Goal: Navigation & Orientation: Find specific page/section

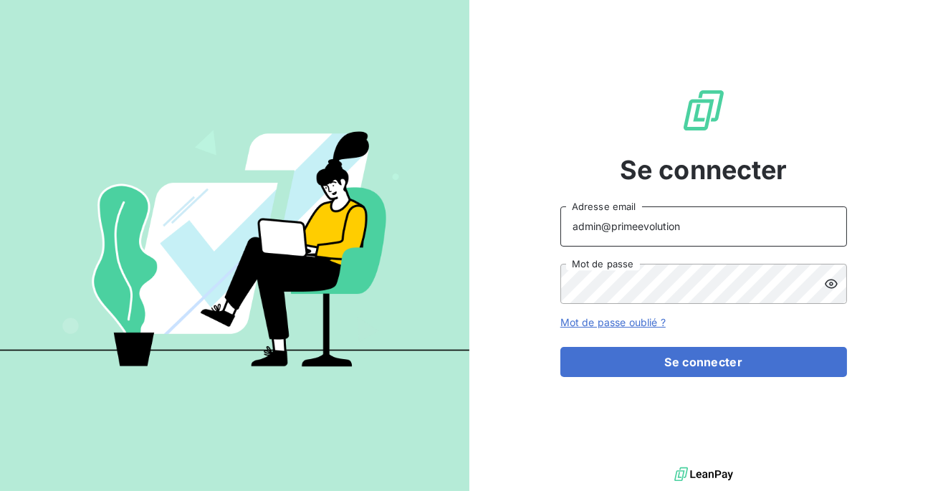
click at [675, 229] on input "admin@primeevolution" at bounding box center [703, 226] width 287 height 40
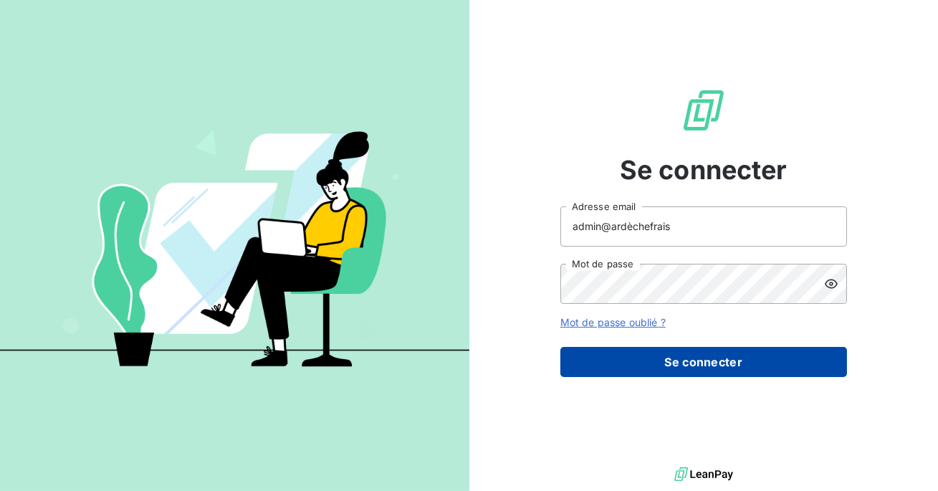
click at [664, 363] on button "Se connecter" at bounding box center [703, 362] width 287 height 30
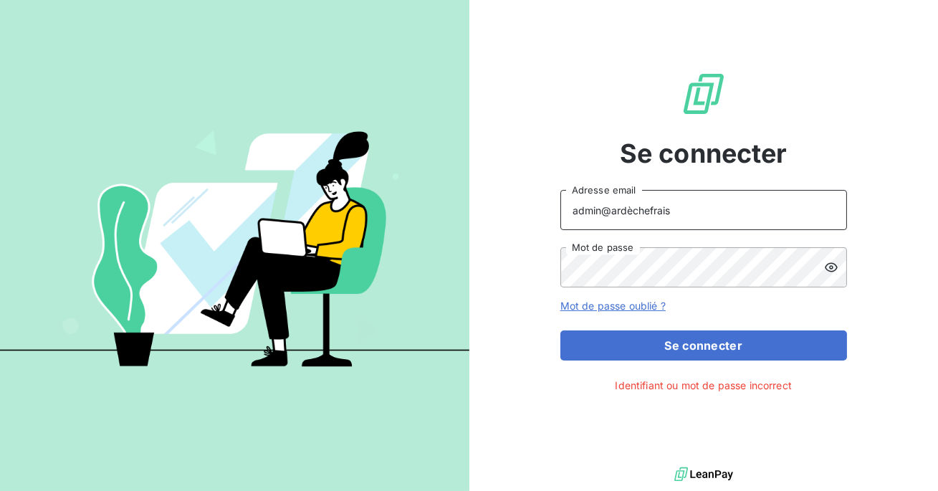
click at [632, 216] on input "admin@ardèchefrais" at bounding box center [703, 210] width 287 height 40
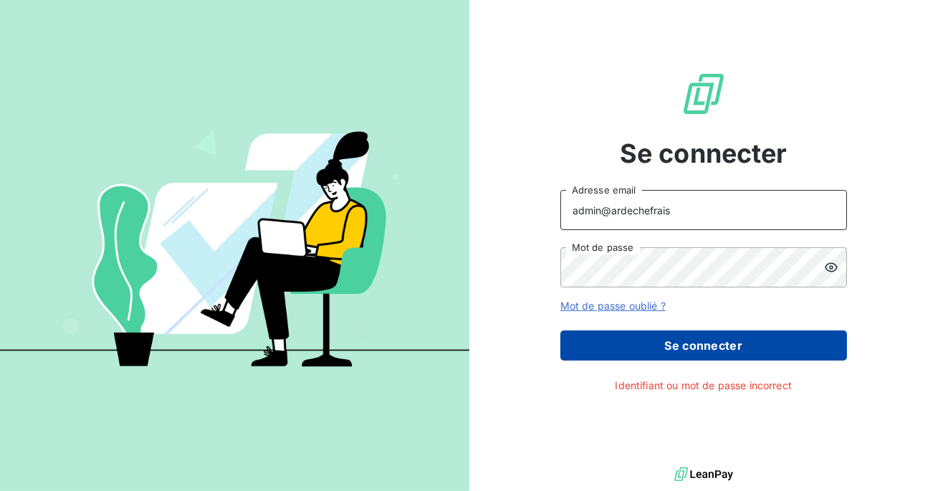
type input "admin@ardechefrais"
click at [643, 359] on button "Se connecter" at bounding box center [703, 345] width 287 height 30
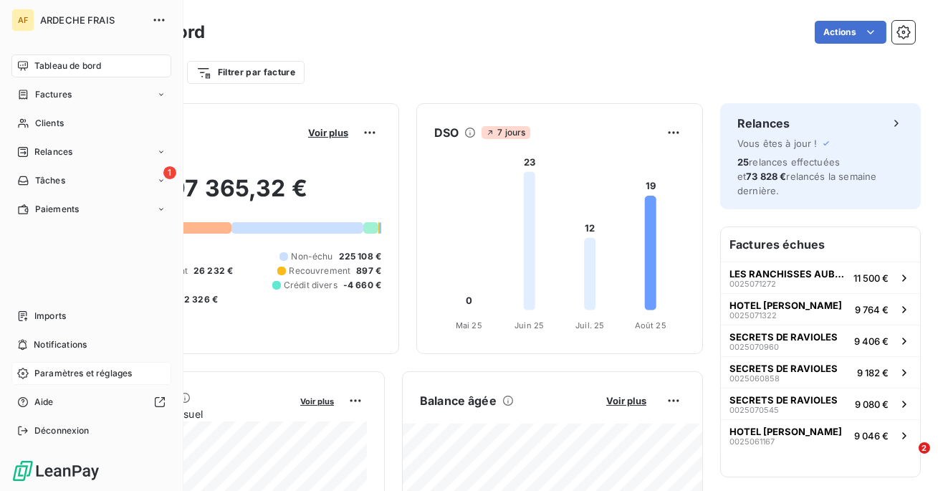
click at [44, 373] on span "Paramètres et réglages" at bounding box center [82, 373] width 97 height 13
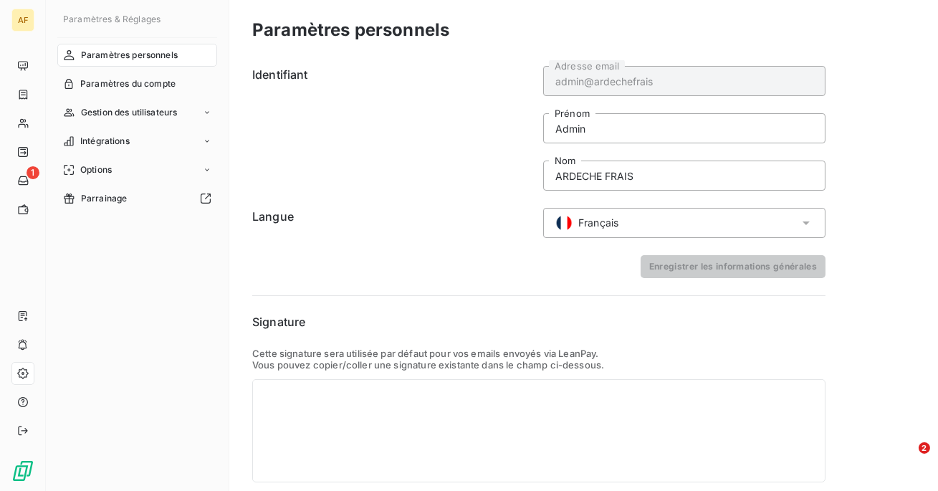
click at [114, 100] on nav "Paramètres personnels Paramètres du compte Gestion des utilisateurs Intégration…" at bounding box center [137, 127] width 160 height 166
click at [113, 108] on span "Gestion des utilisateurs" at bounding box center [129, 112] width 97 height 13
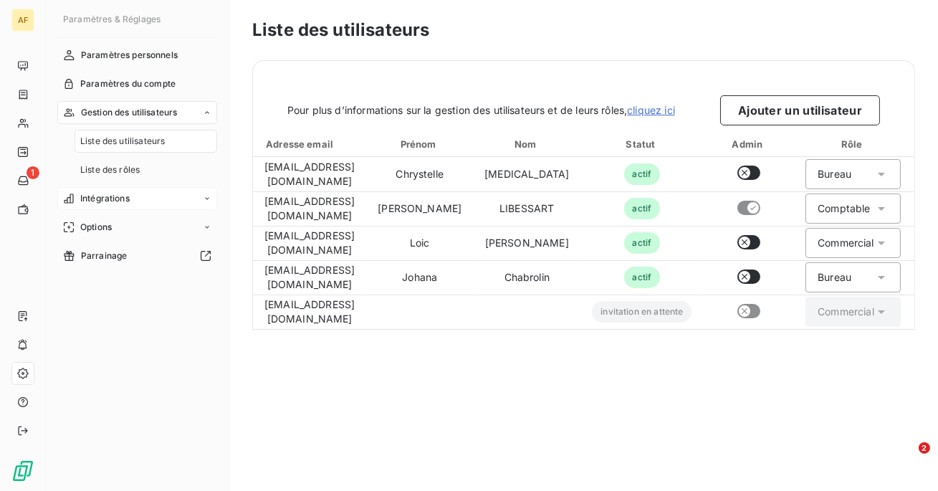
click at [96, 204] on span "Intégrations" at bounding box center [104, 198] width 49 height 13
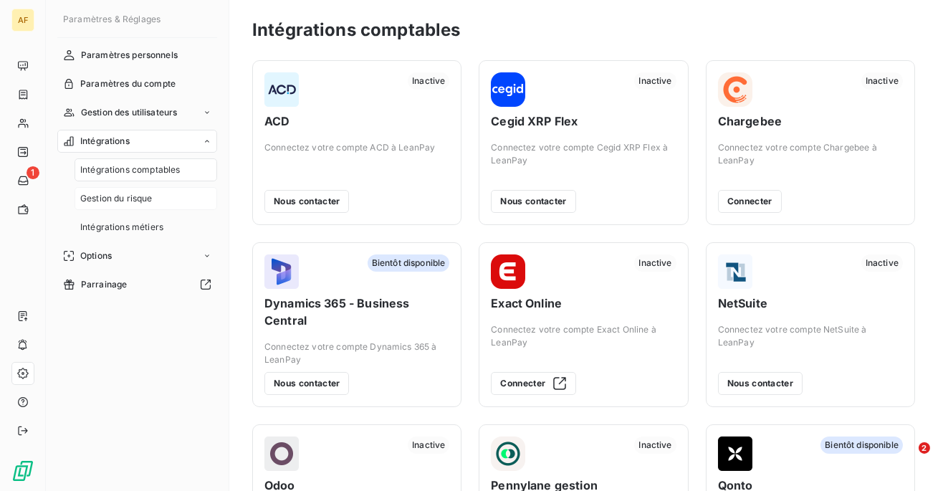
click at [112, 199] on span "Gestion du risque" at bounding box center [116, 198] width 72 height 13
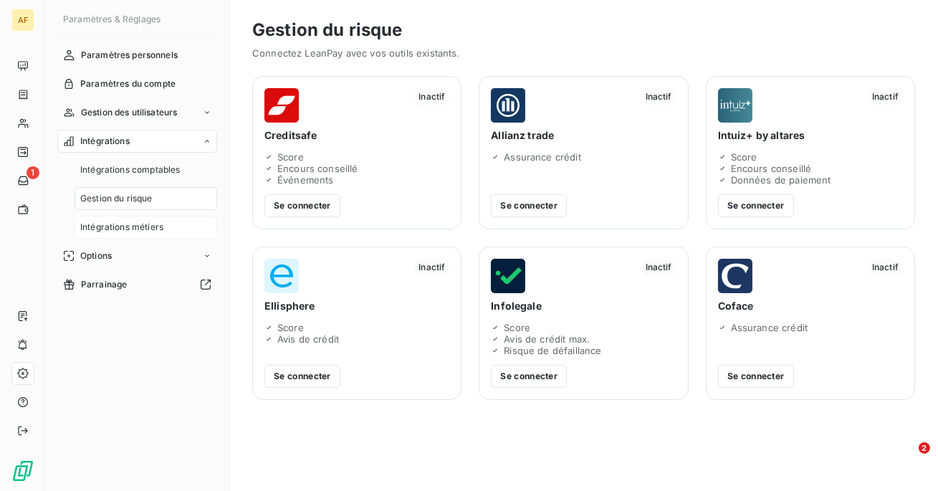
click at [109, 224] on span "Intégrations métiers" at bounding box center [121, 227] width 83 height 13
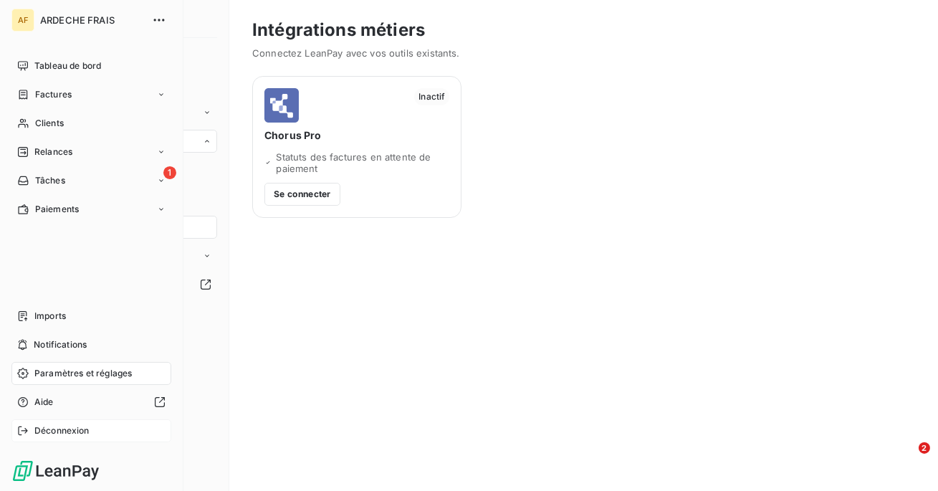
click at [54, 432] on span "Déconnexion" at bounding box center [61, 430] width 55 height 13
